Goal: Task Accomplishment & Management: Complete application form

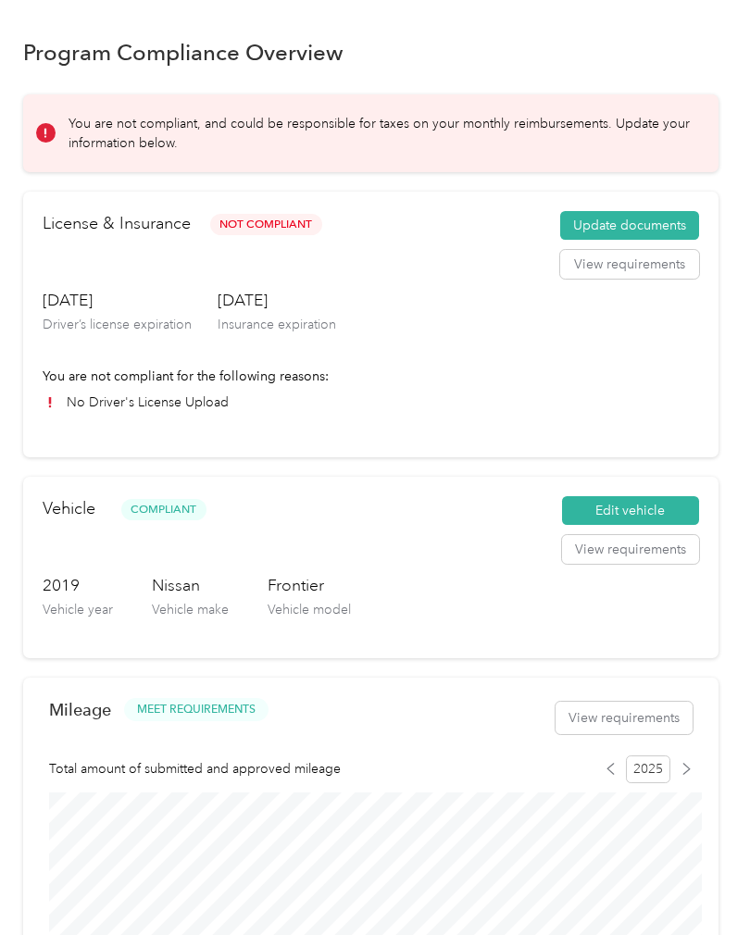
click at [647, 220] on button "Update documents" at bounding box center [629, 226] width 139 height 30
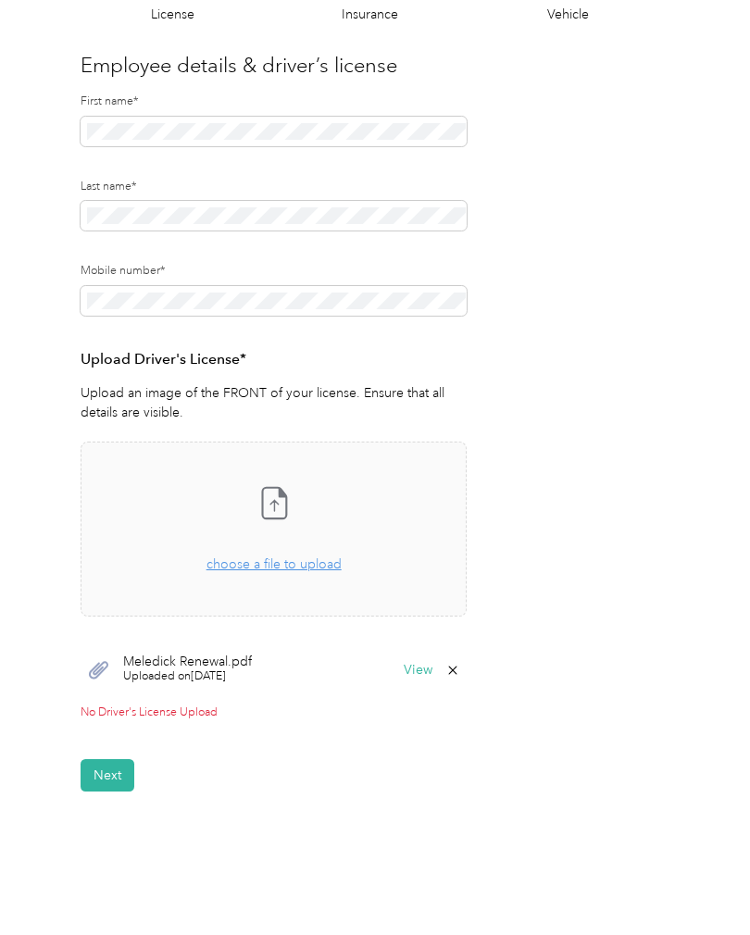
scroll to position [152, 0]
click at [325, 568] on span "choose a file to upload" at bounding box center [274, 564] width 135 height 16
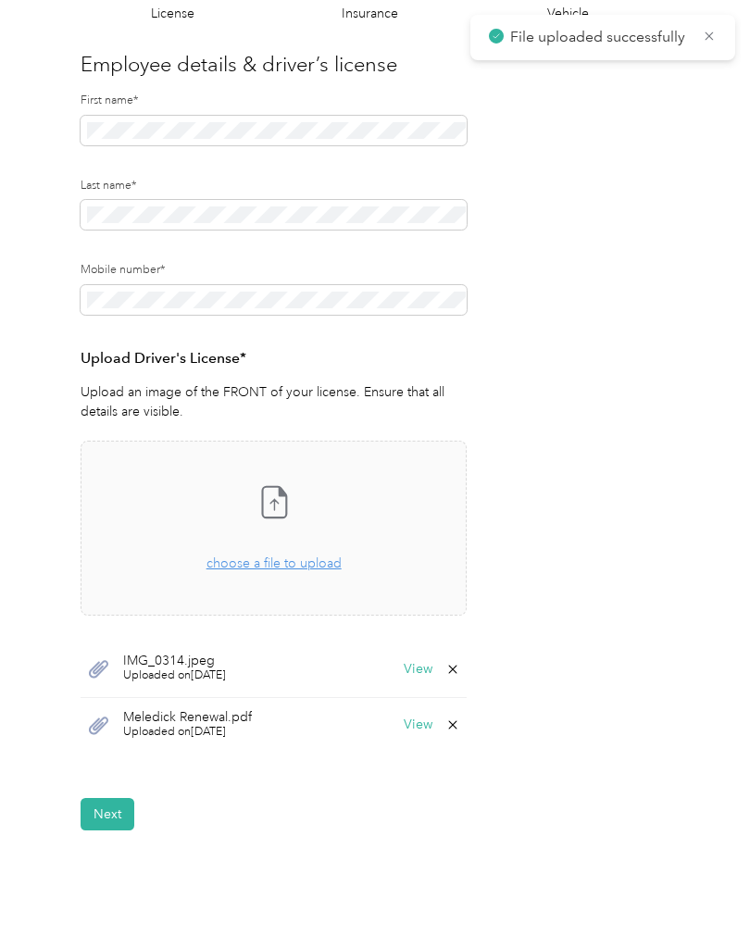
click at [119, 798] on button "Next" at bounding box center [108, 814] width 54 height 32
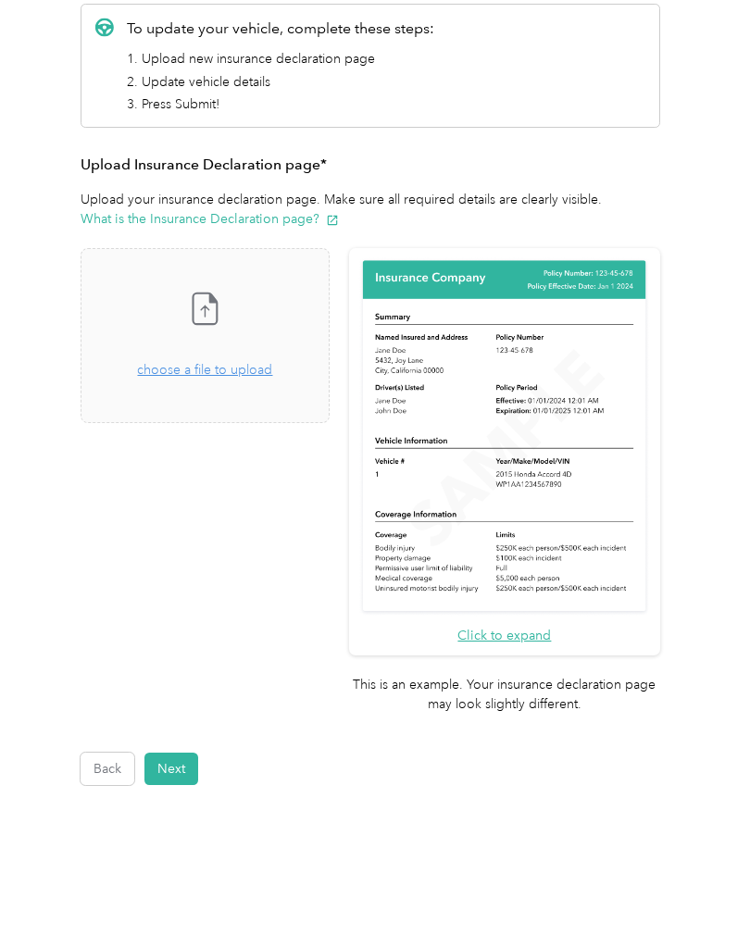
scroll to position [240, 0]
click at [182, 754] on button "Next" at bounding box center [171, 770] width 54 height 32
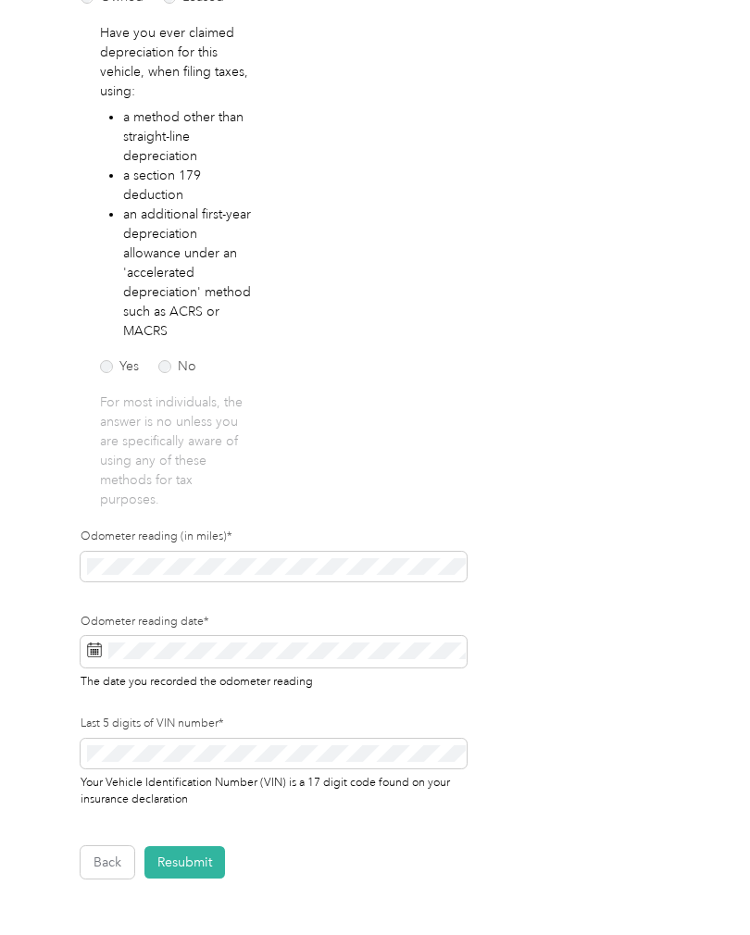
scroll to position [289, 0]
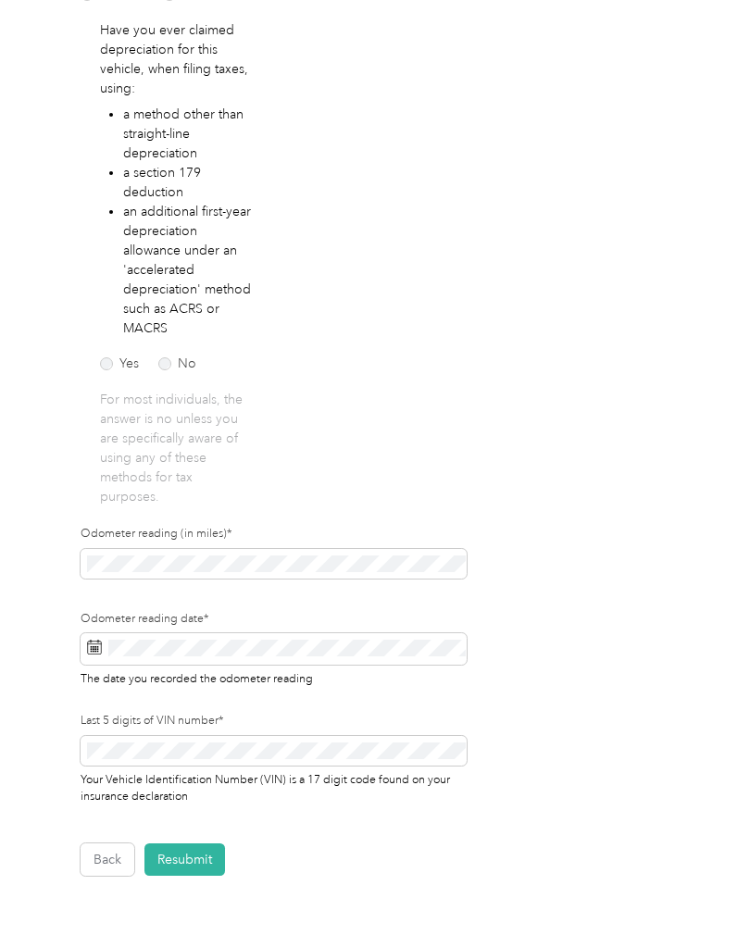
click at [98, 657] on span at bounding box center [94, 649] width 15 height 19
click at [104, 641] on span at bounding box center [274, 649] width 386 height 31
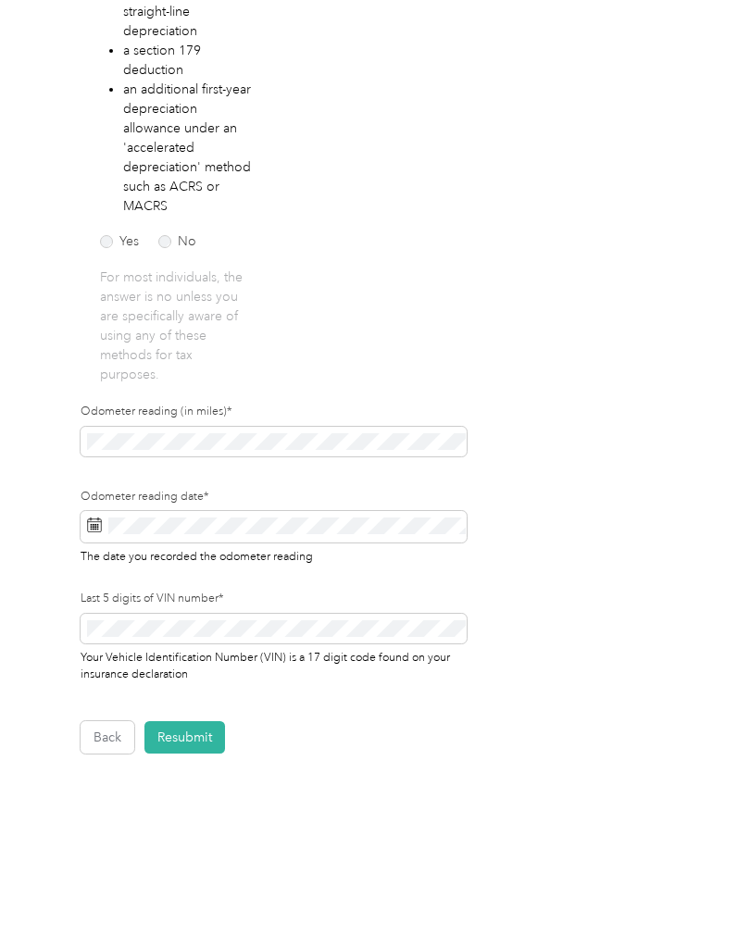
scroll to position [411, 0]
click at [94, 530] on icon at bounding box center [94, 525] width 15 height 15
click at [104, 521] on span at bounding box center [274, 526] width 386 height 31
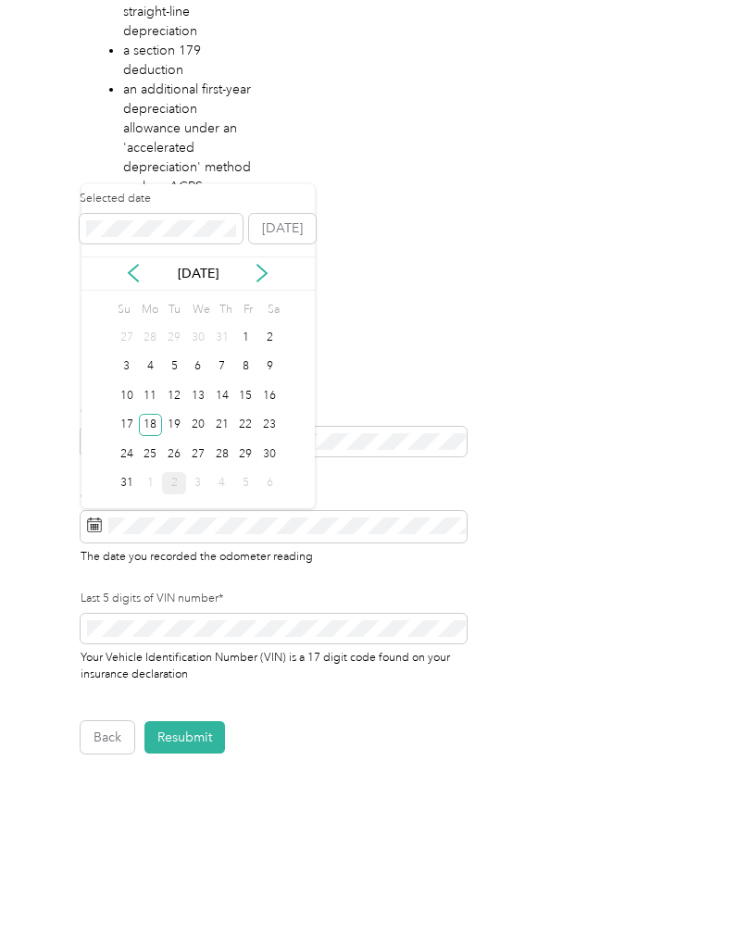
click at [245, 449] on div "29" at bounding box center [246, 454] width 24 height 23
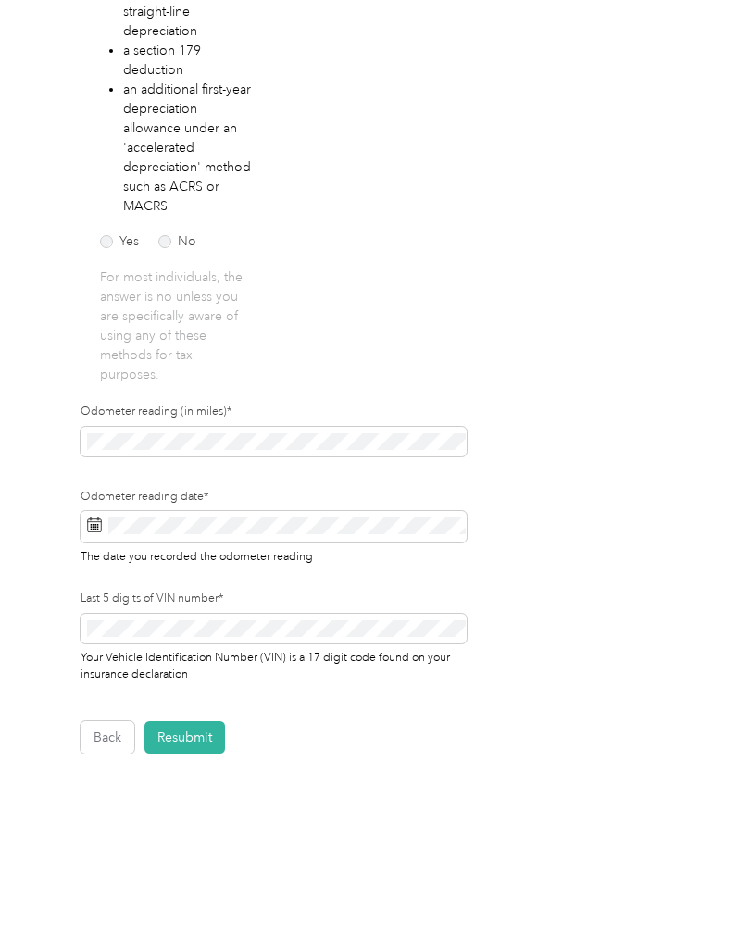
click at [197, 737] on button "Resubmit" at bounding box center [184, 738] width 81 height 32
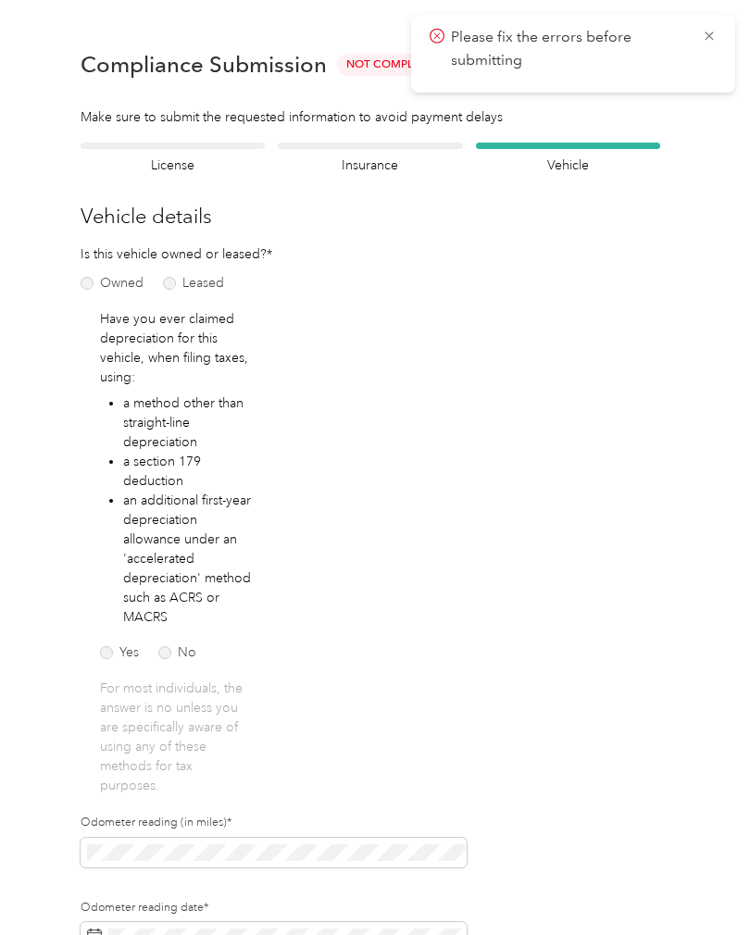
scroll to position [0, 0]
click at [383, 67] on span "Not Compliant" at bounding box center [393, 64] width 112 height 21
click at [384, 158] on h4 "Insurance" at bounding box center [370, 165] width 184 height 19
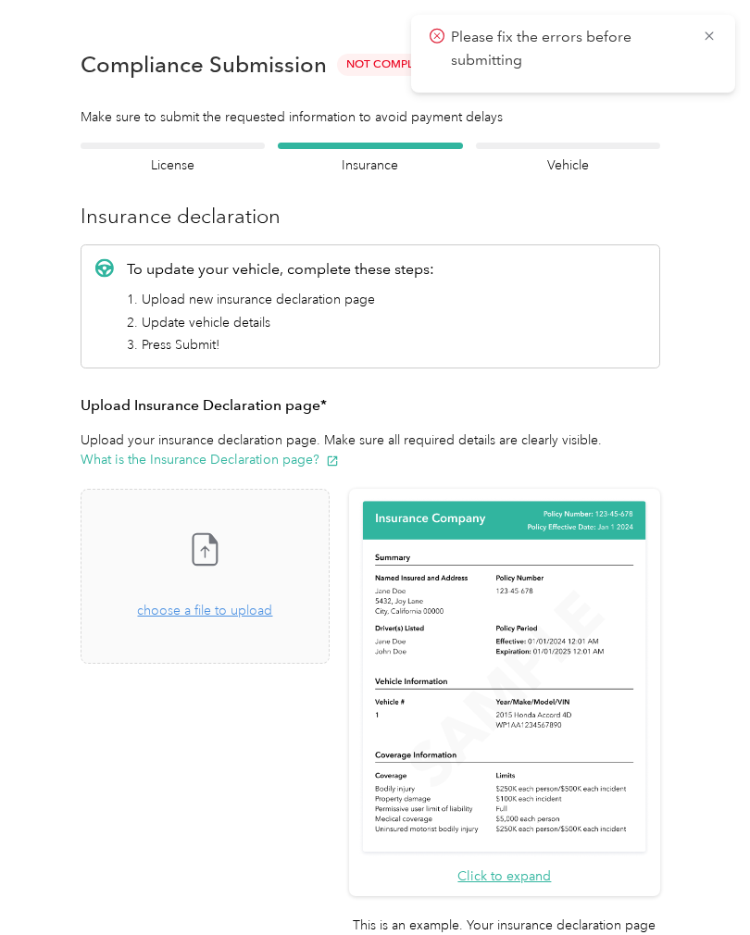
click at [223, 555] on icon at bounding box center [204, 549] width 37 height 37
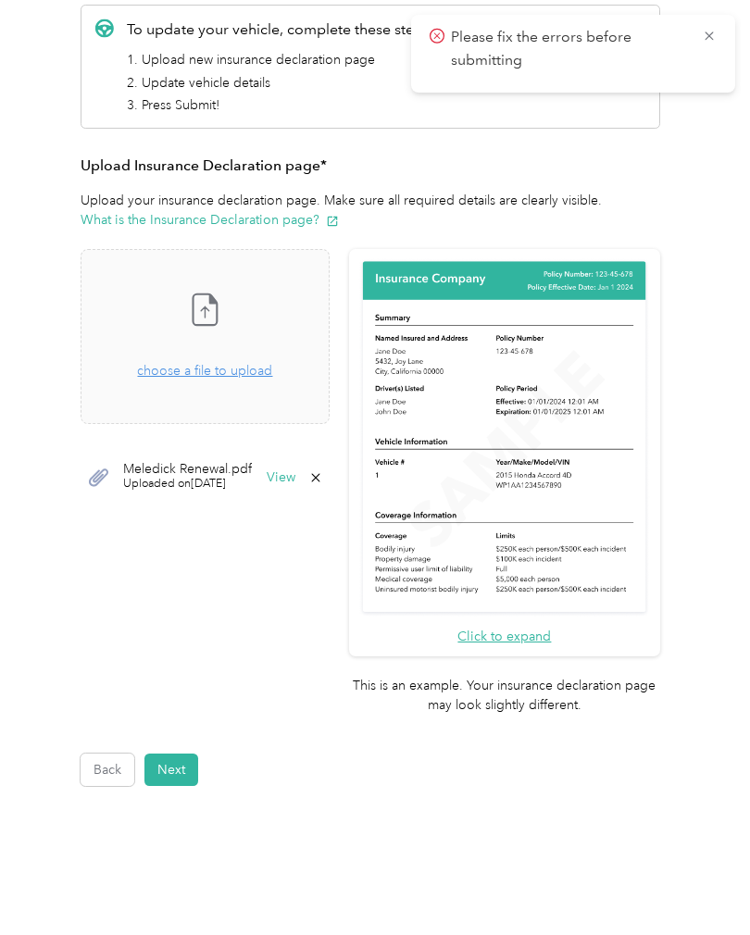
click at [174, 754] on button "Next" at bounding box center [171, 770] width 54 height 32
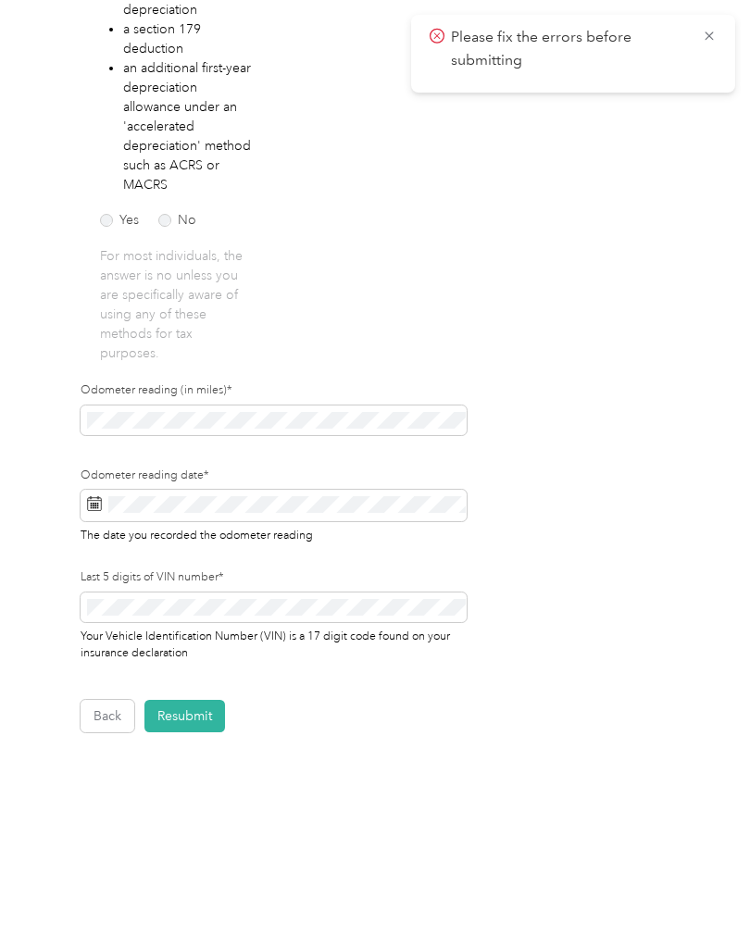
click at [192, 714] on button "Resubmit" at bounding box center [184, 716] width 81 height 32
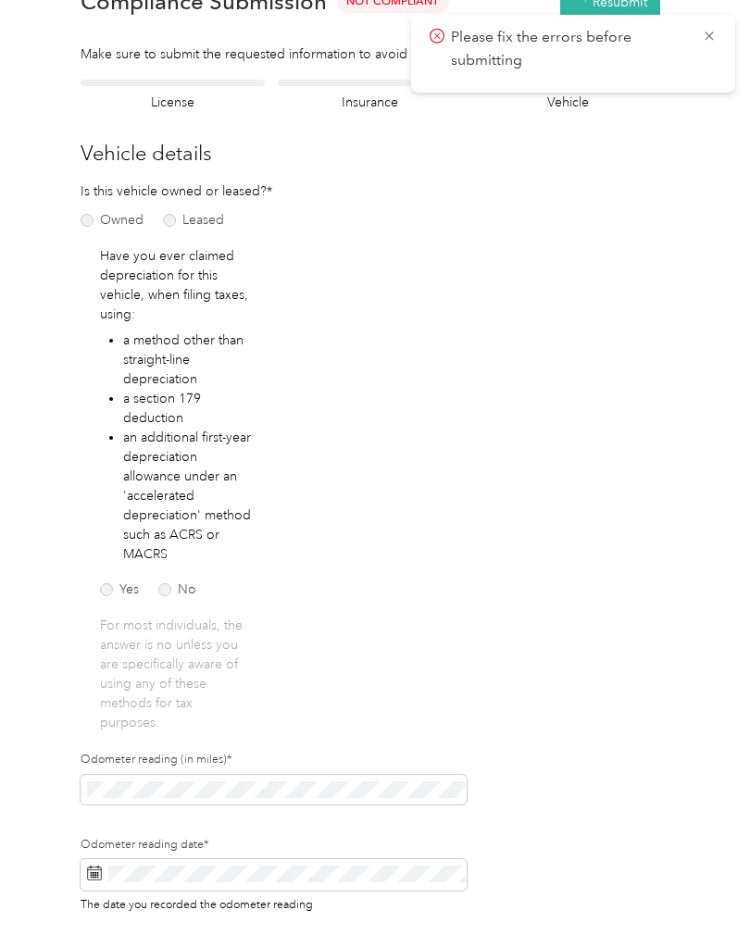
scroll to position [22, 0]
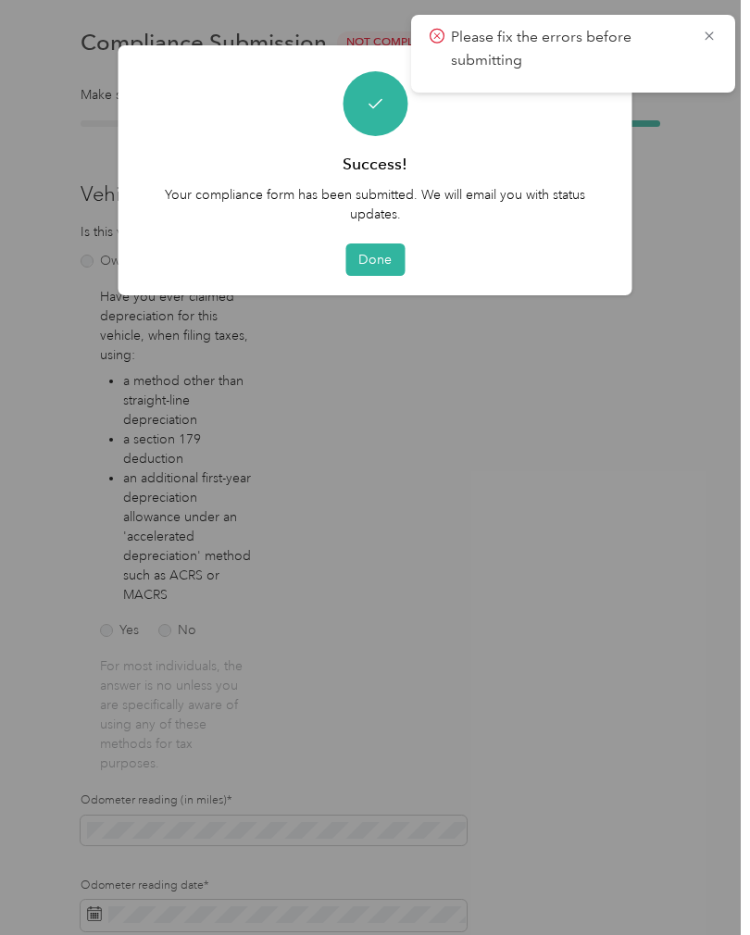
click at [383, 268] on button "Done" at bounding box center [374, 260] width 59 height 32
